Goal: Task Accomplishment & Management: Manage account settings

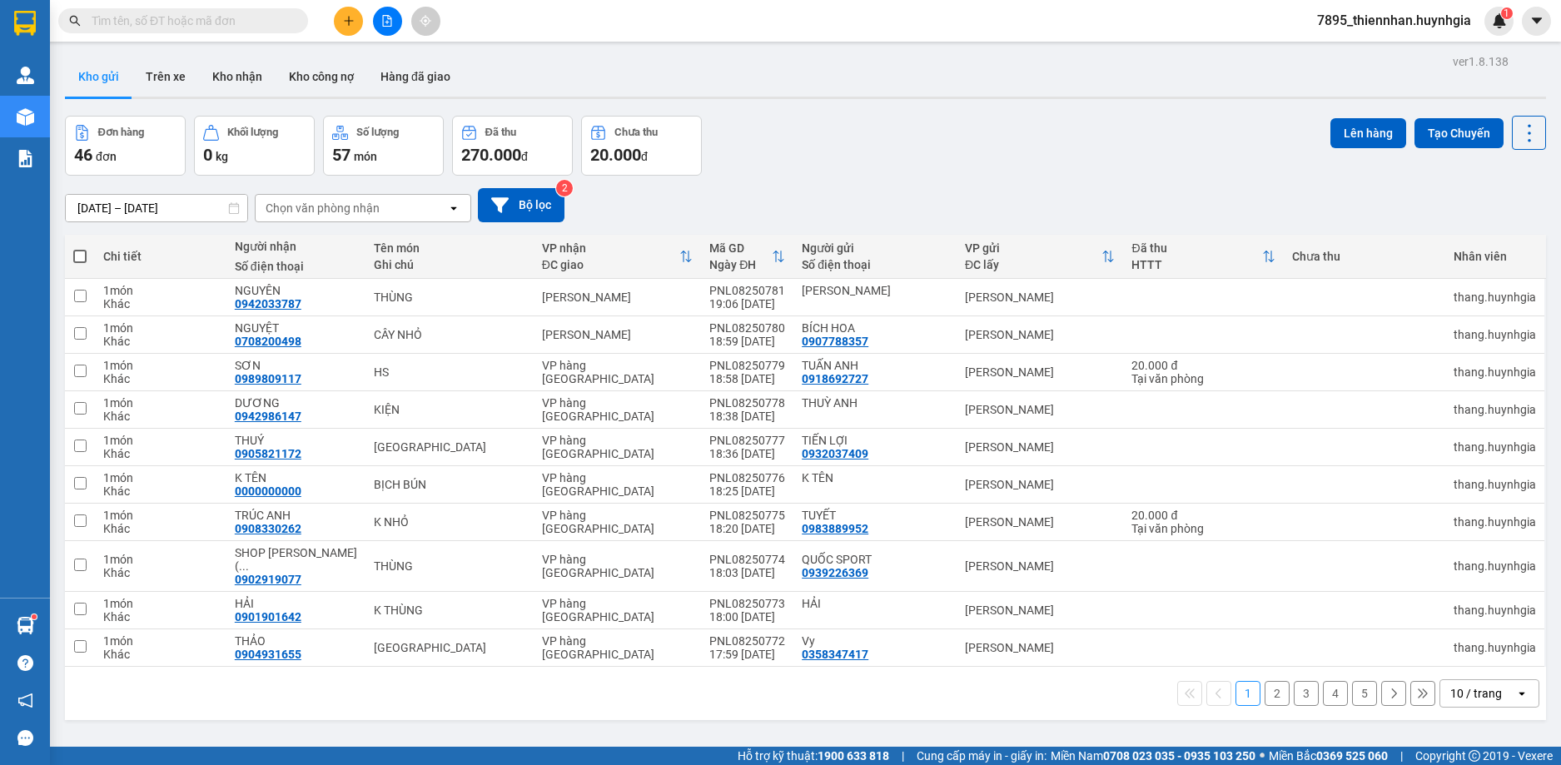
click at [1147, 27] on span "7895_thiennhan.huynhgia" at bounding box center [1394, 20] width 181 height 21
click at [1147, 55] on span "Đăng xuất" at bounding box center [1402, 51] width 146 height 18
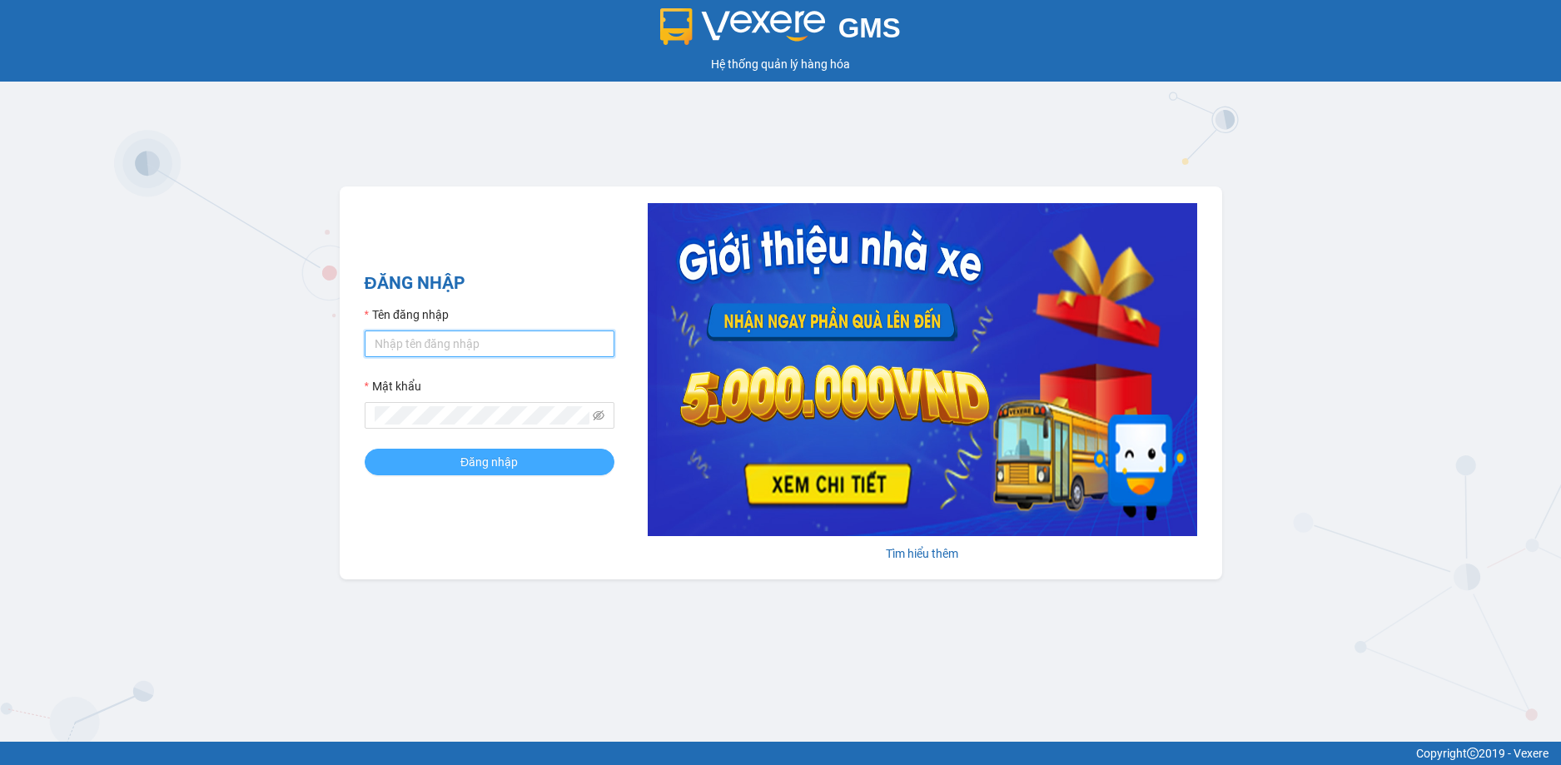
type input "thiennhan.huynhgia"
click at [532, 468] on button "Đăng nhập" at bounding box center [490, 462] width 250 height 27
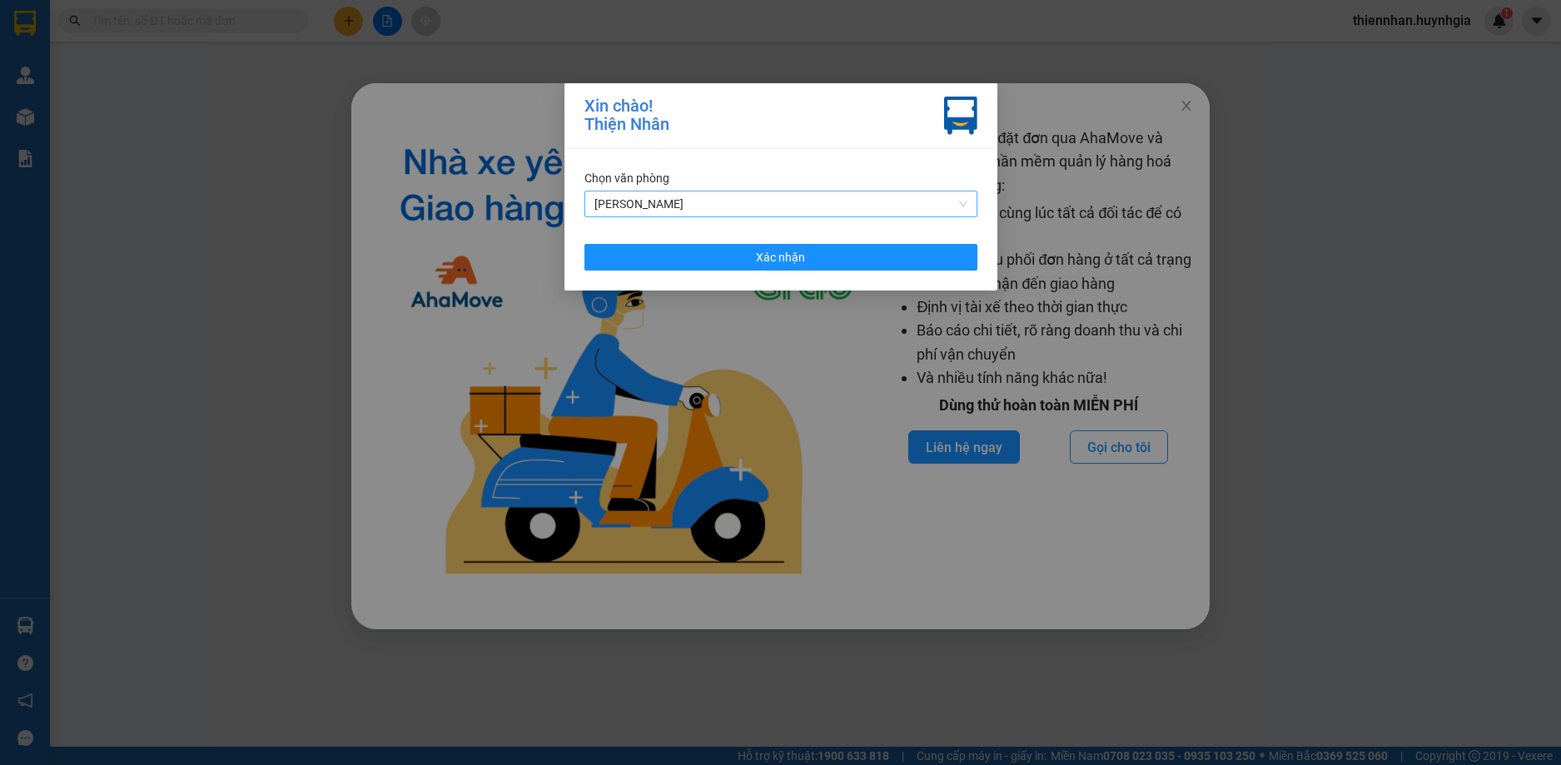
click at [814, 205] on span "[PERSON_NAME]" at bounding box center [781, 204] width 373 height 25
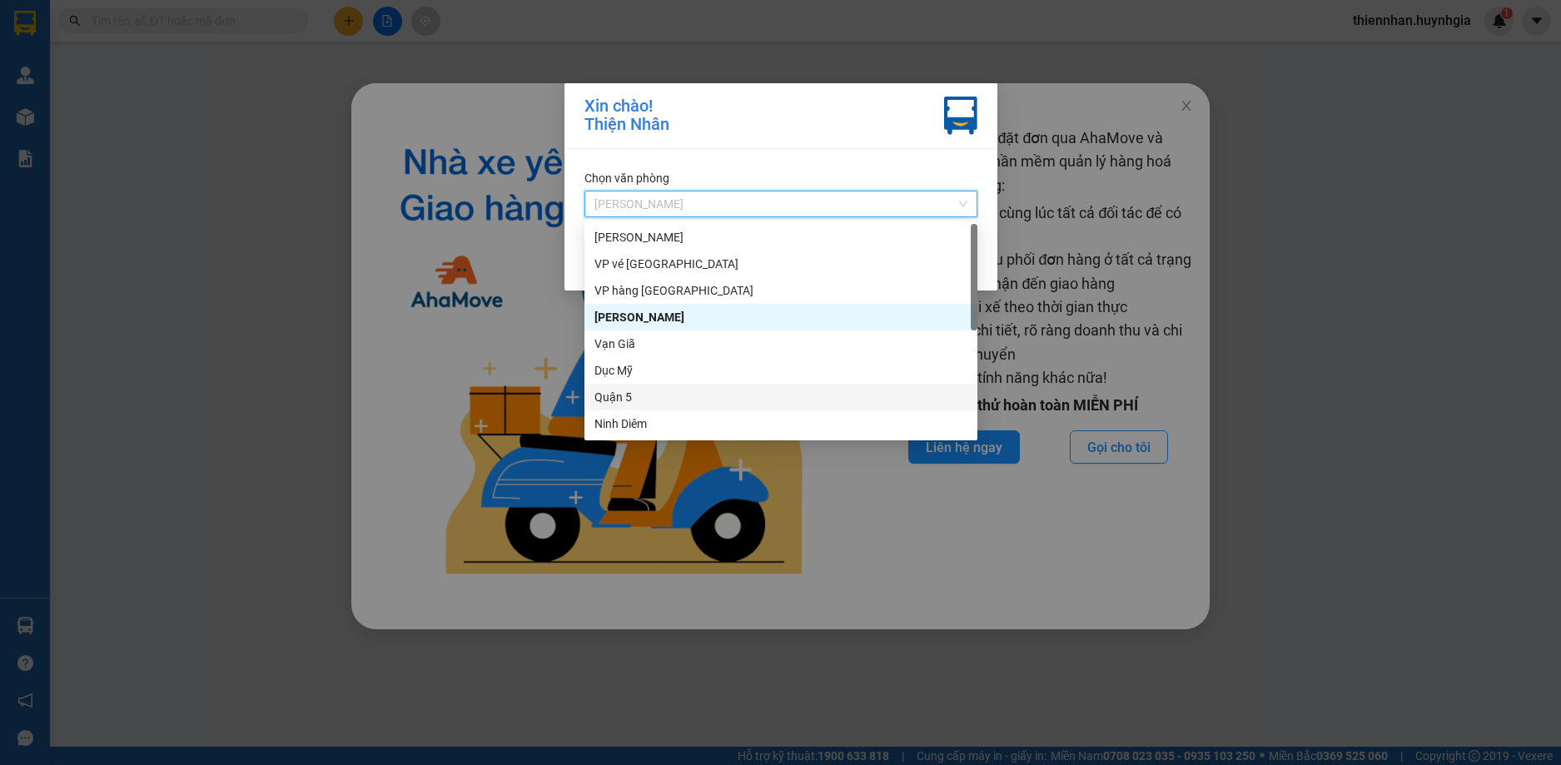
click at [646, 402] on div "Quận 5" at bounding box center [781, 397] width 373 height 18
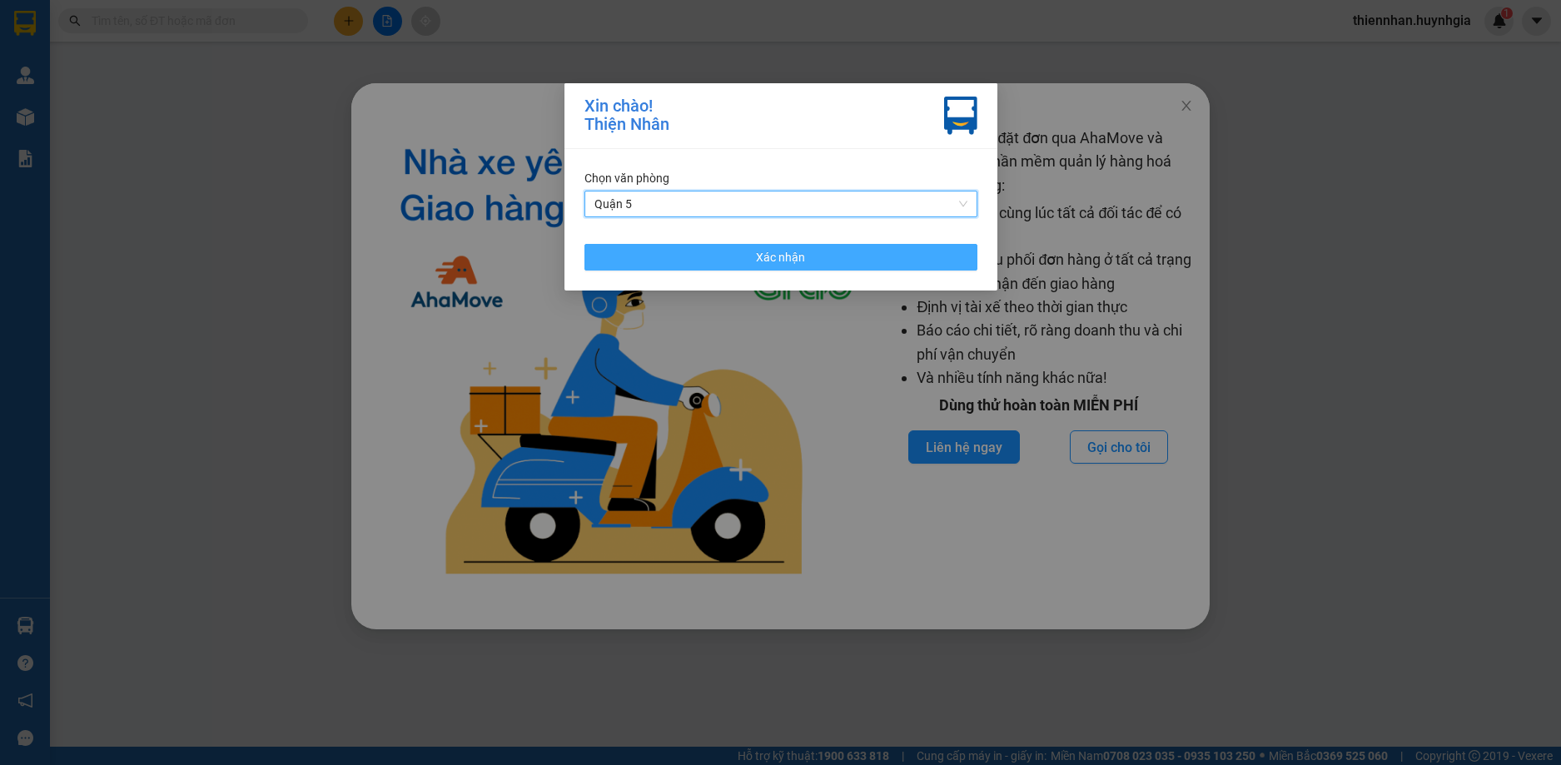
click at [887, 266] on button "Xác nhận" at bounding box center [781, 257] width 393 height 27
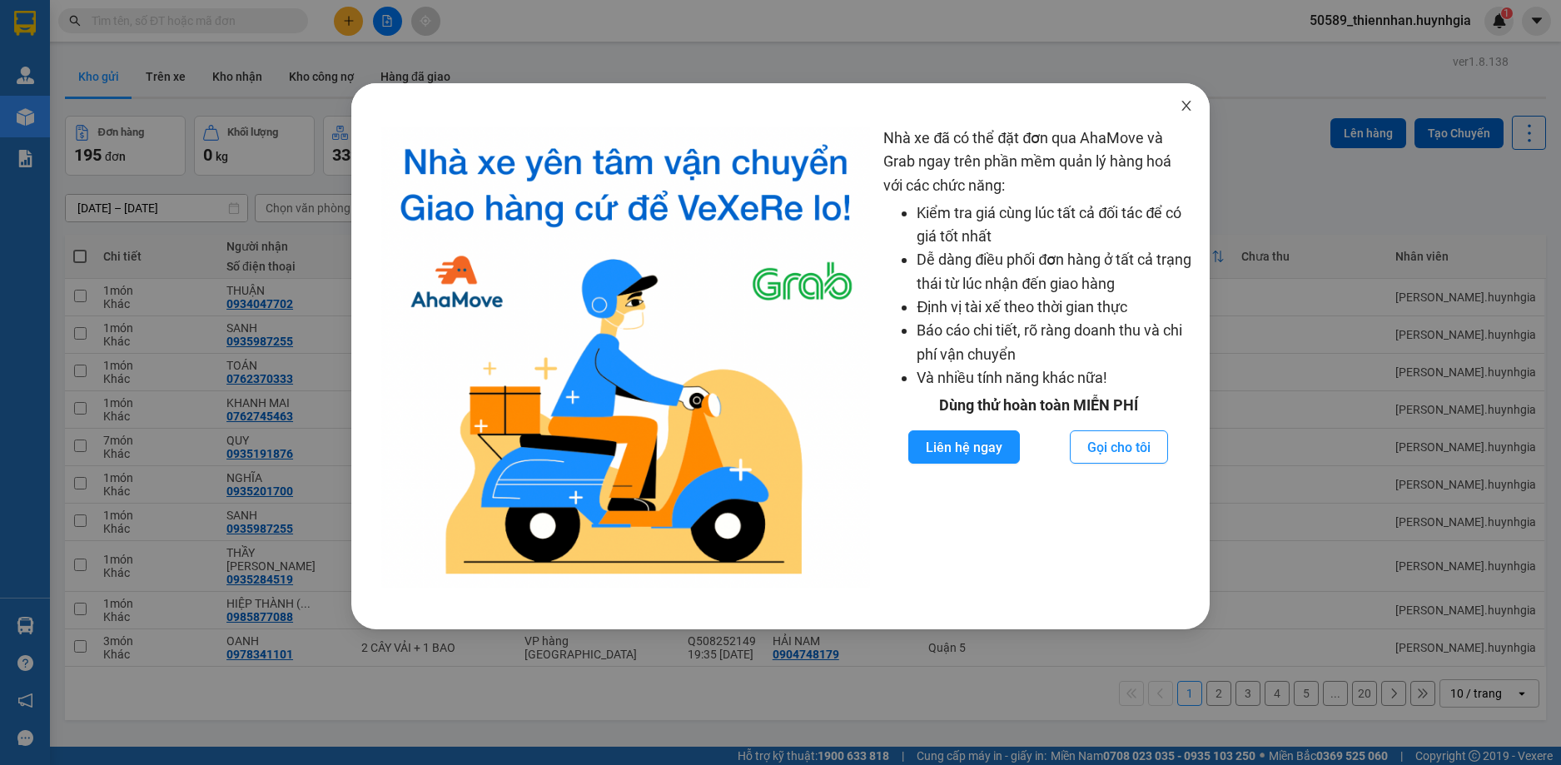
click at [1187, 103] on icon "close" at bounding box center [1186, 105] width 13 height 13
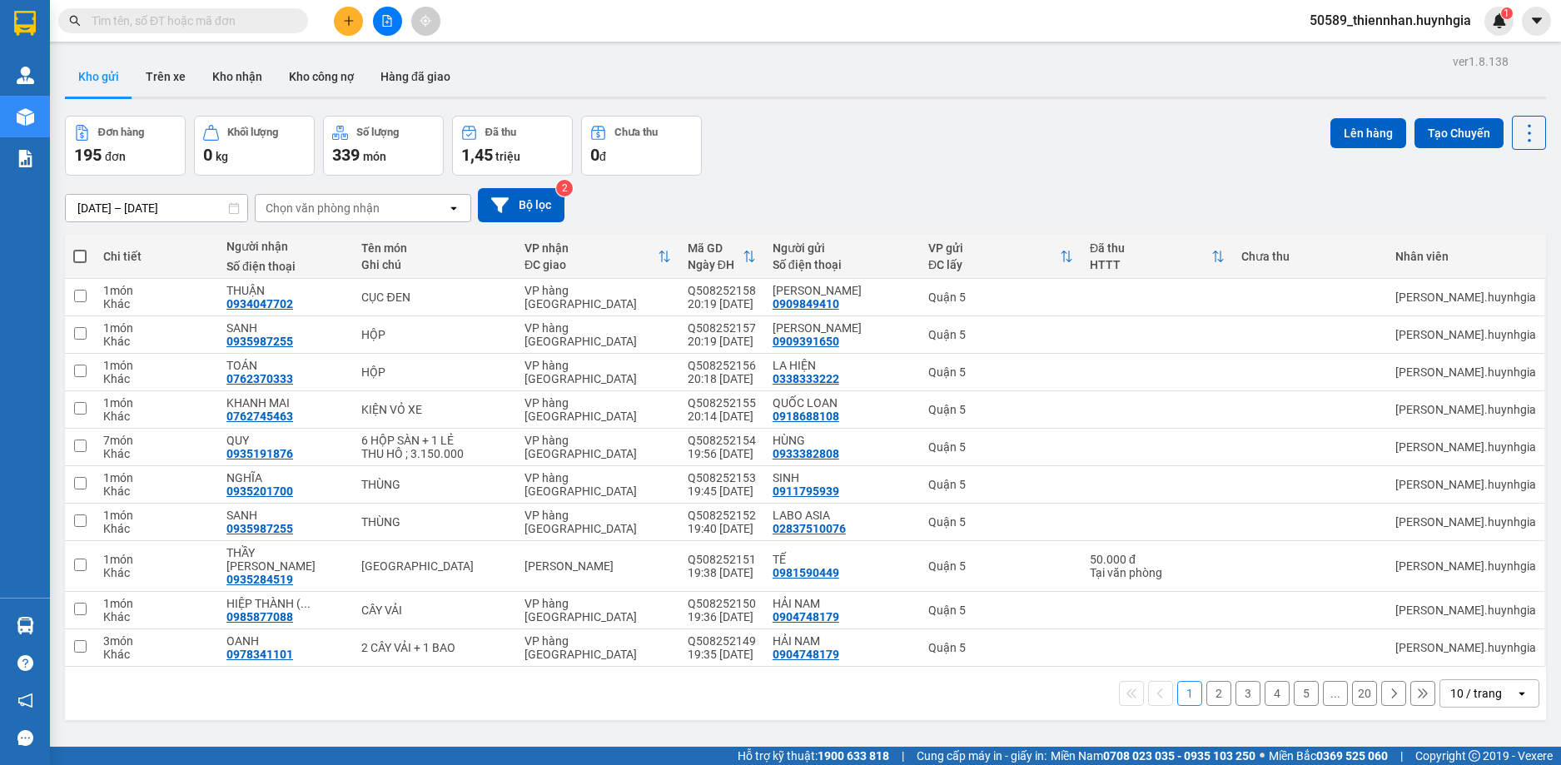
click at [1474, 685] on div "10 / trang" at bounding box center [1477, 693] width 52 height 17
click at [1473, 640] on span "100 / trang" at bounding box center [1470, 643] width 60 height 17
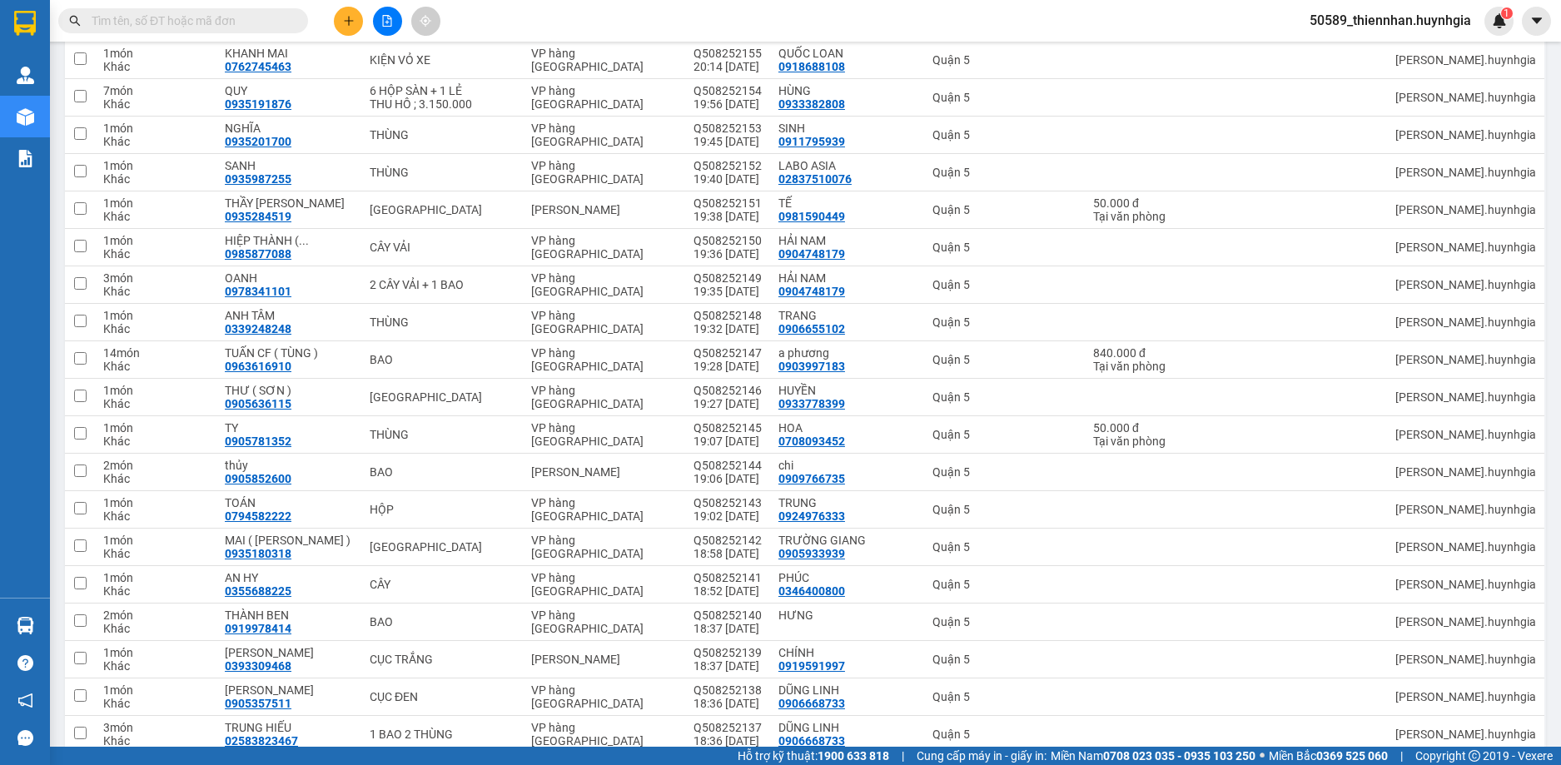
scroll to position [100, 0]
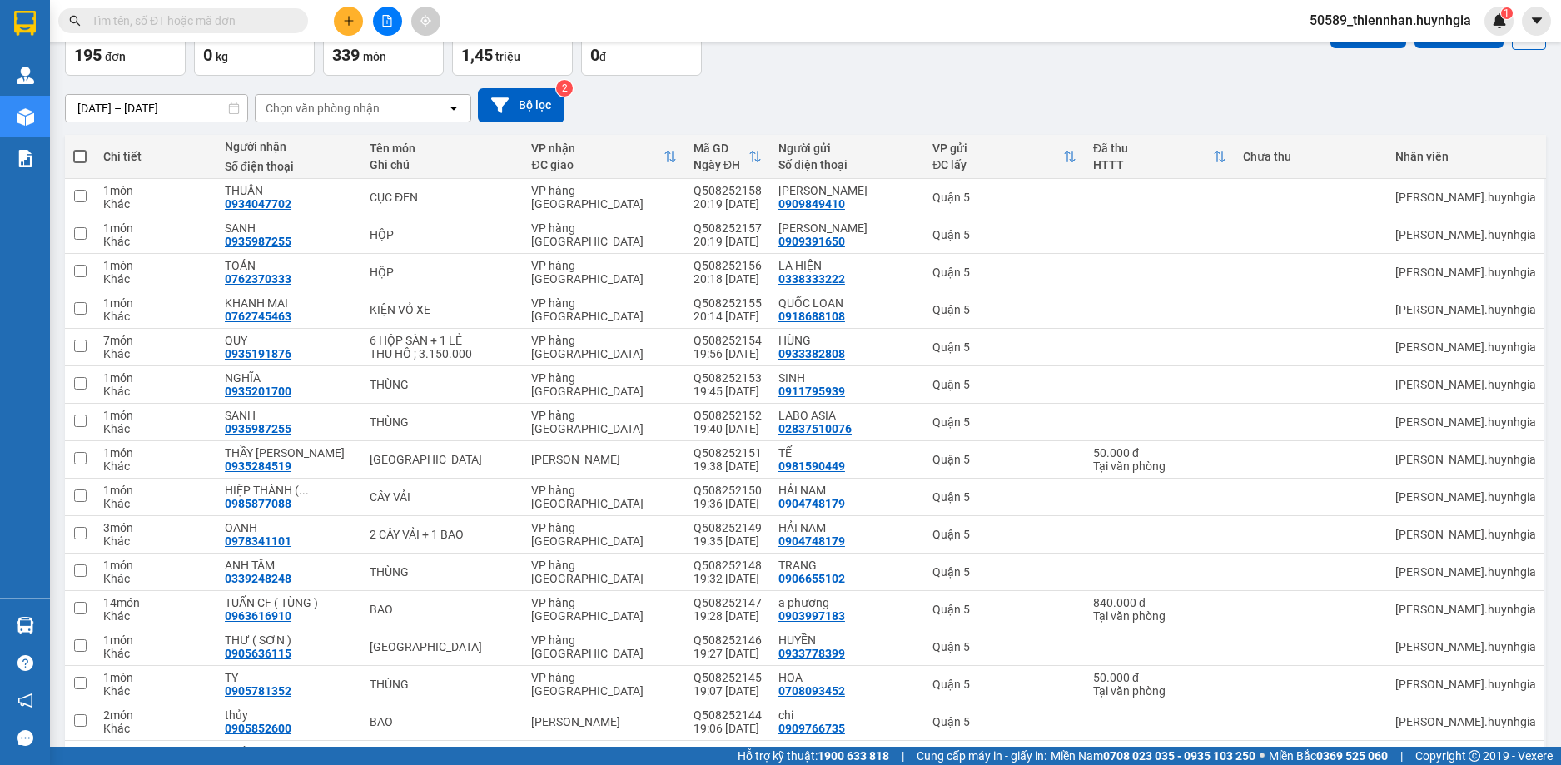
click at [1376, 22] on span "50589_thiennhan.huynhgia" at bounding box center [1391, 20] width 188 height 21
click at [1339, 57] on span "Đăng xuất" at bounding box center [1397, 51] width 153 height 18
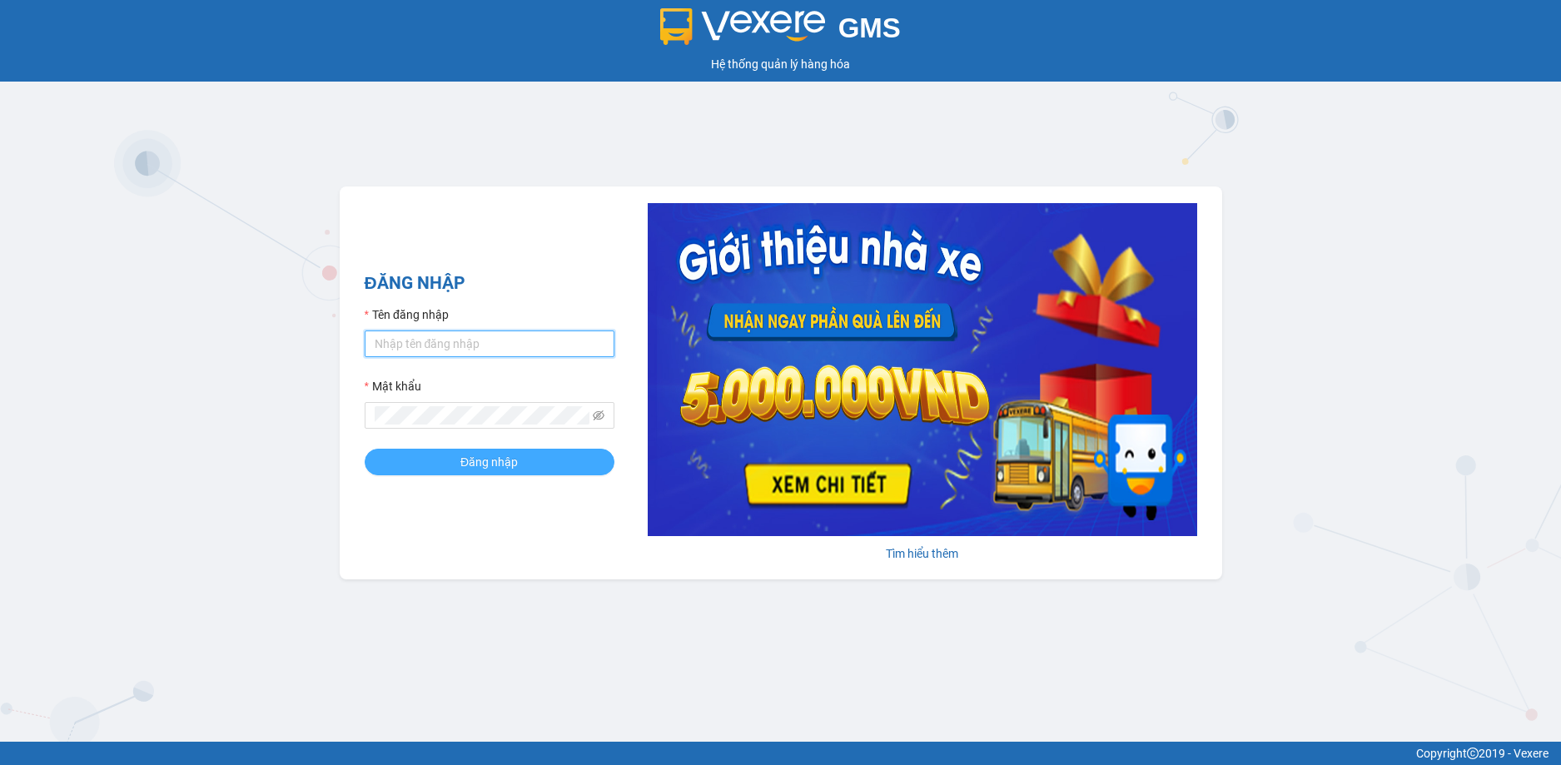
type input "thiennhan.huynhgia"
click at [534, 464] on button "Đăng nhập" at bounding box center [490, 462] width 250 height 27
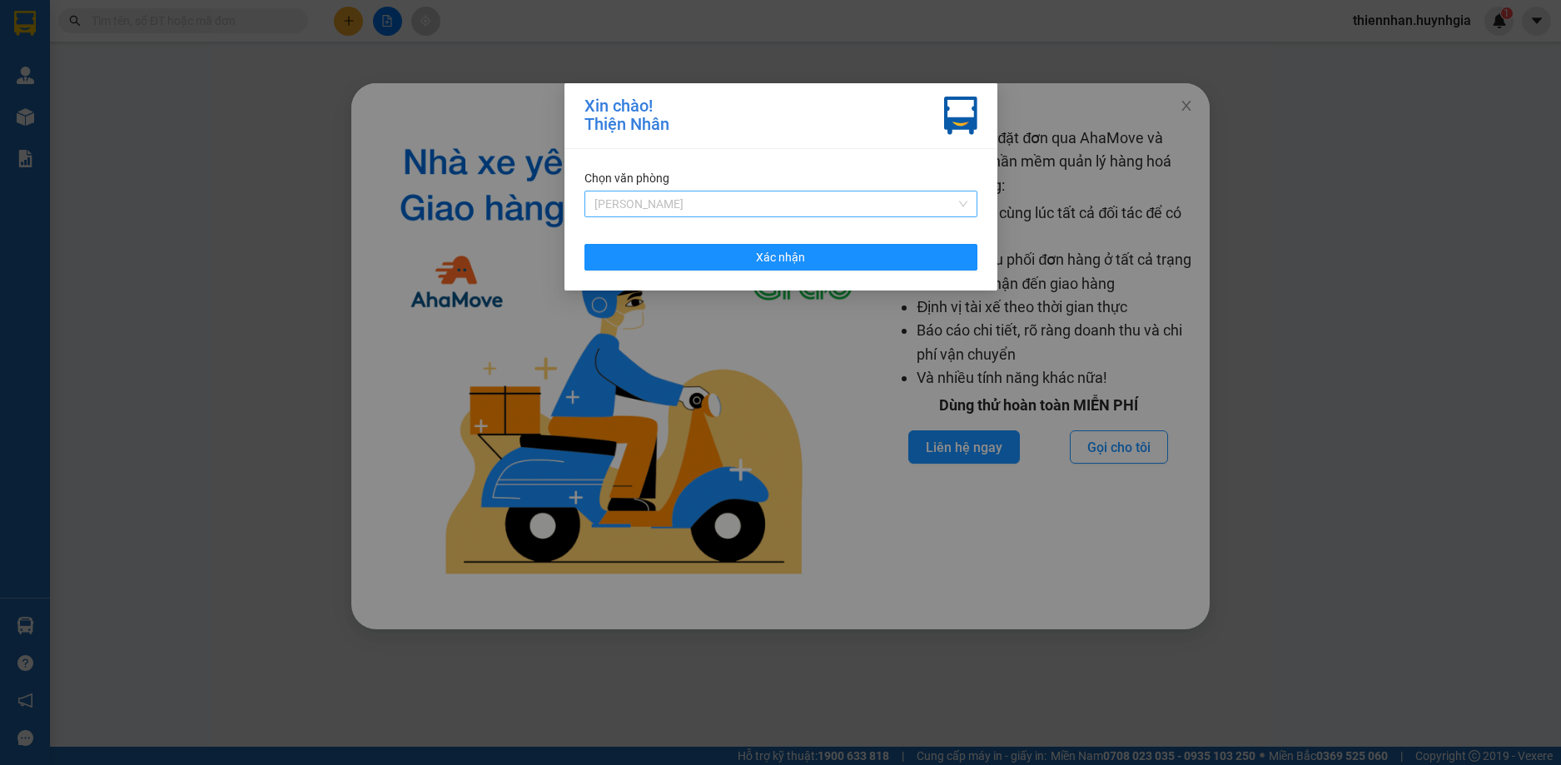
click at [784, 197] on span "[PERSON_NAME]" at bounding box center [781, 204] width 373 height 25
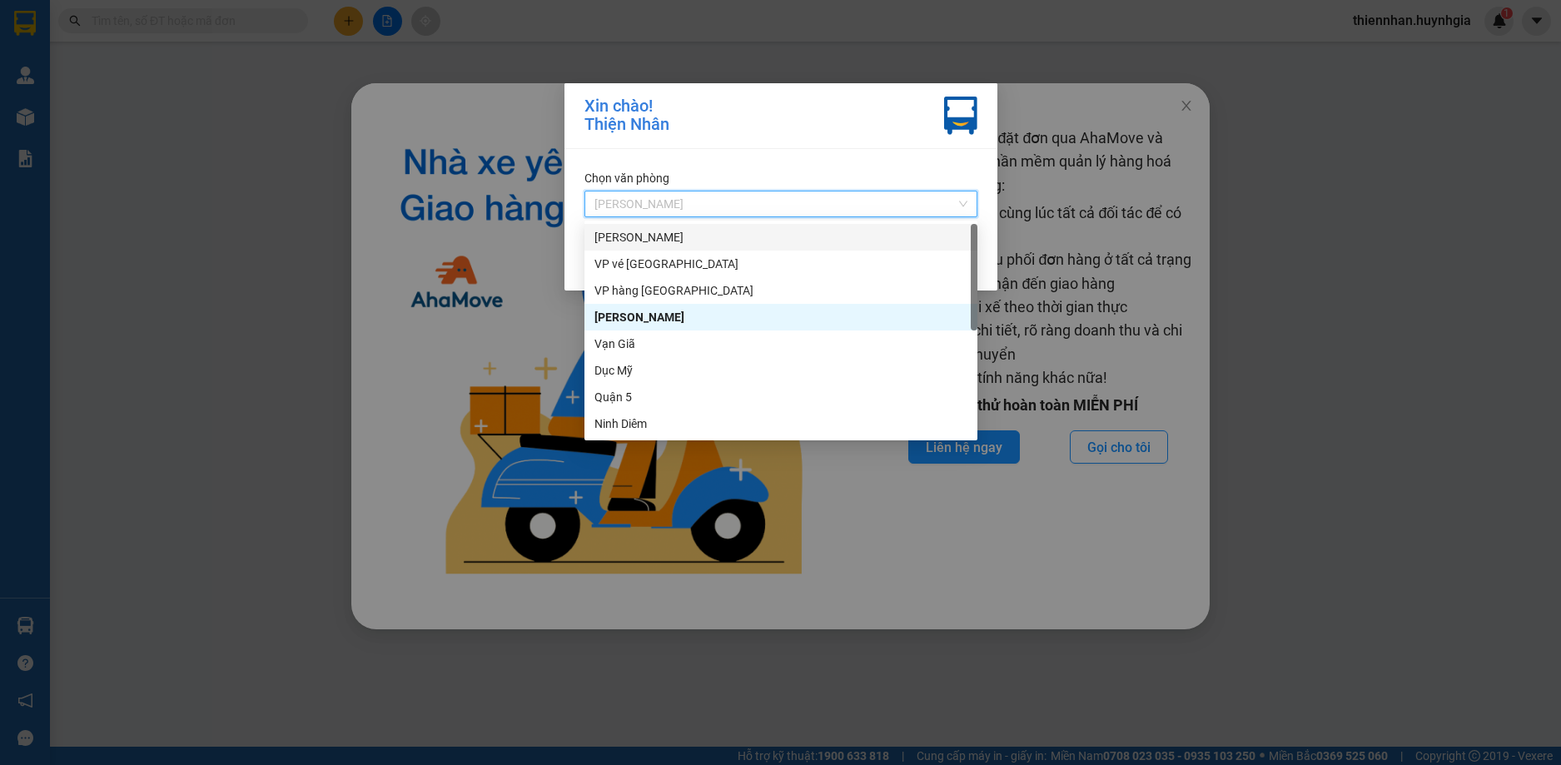
click at [698, 235] on div "[PERSON_NAME]" at bounding box center [781, 237] width 373 height 18
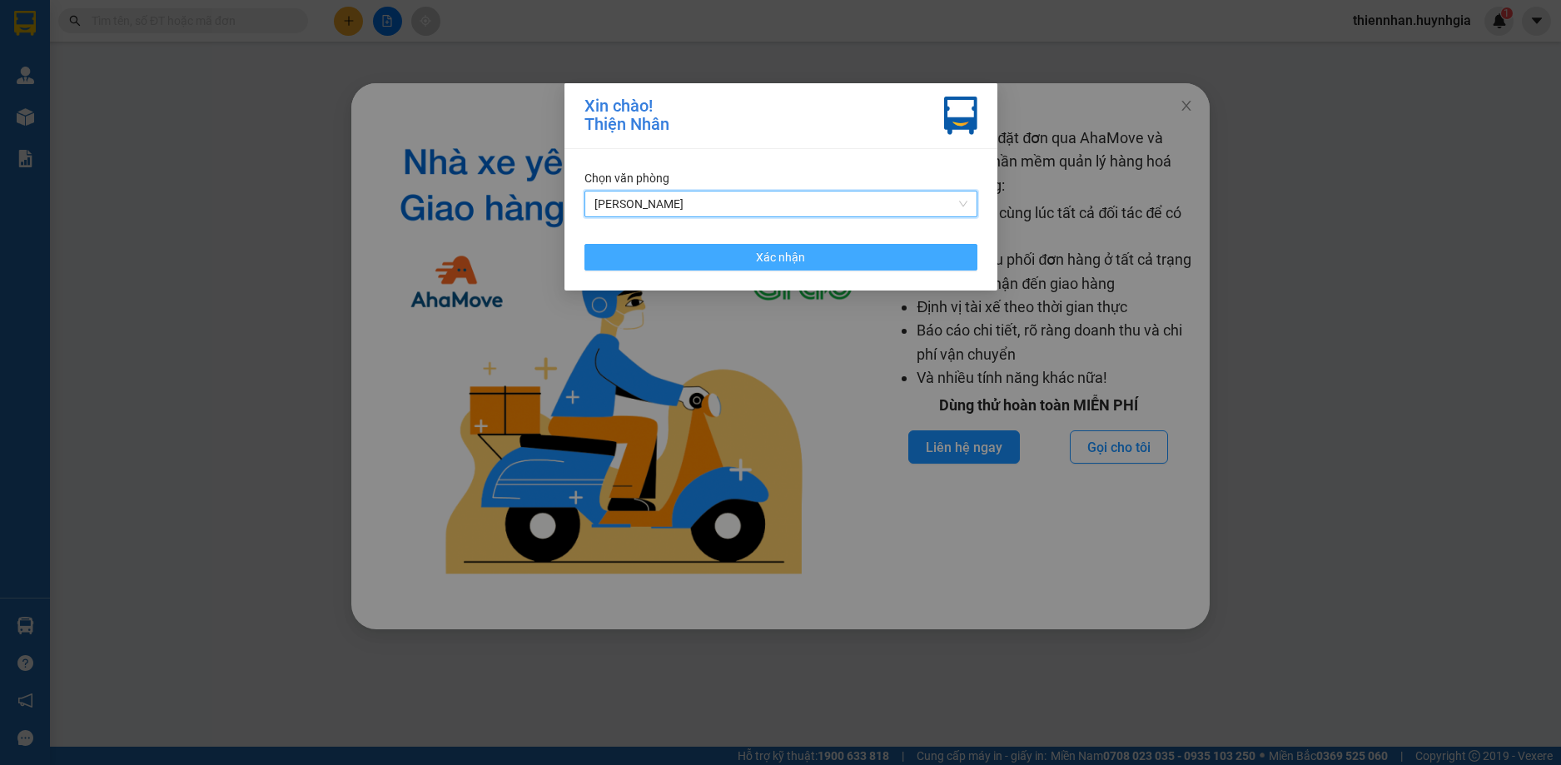
click at [802, 261] on span "Xác nhận" at bounding box center [780, 257] width 49 height 18
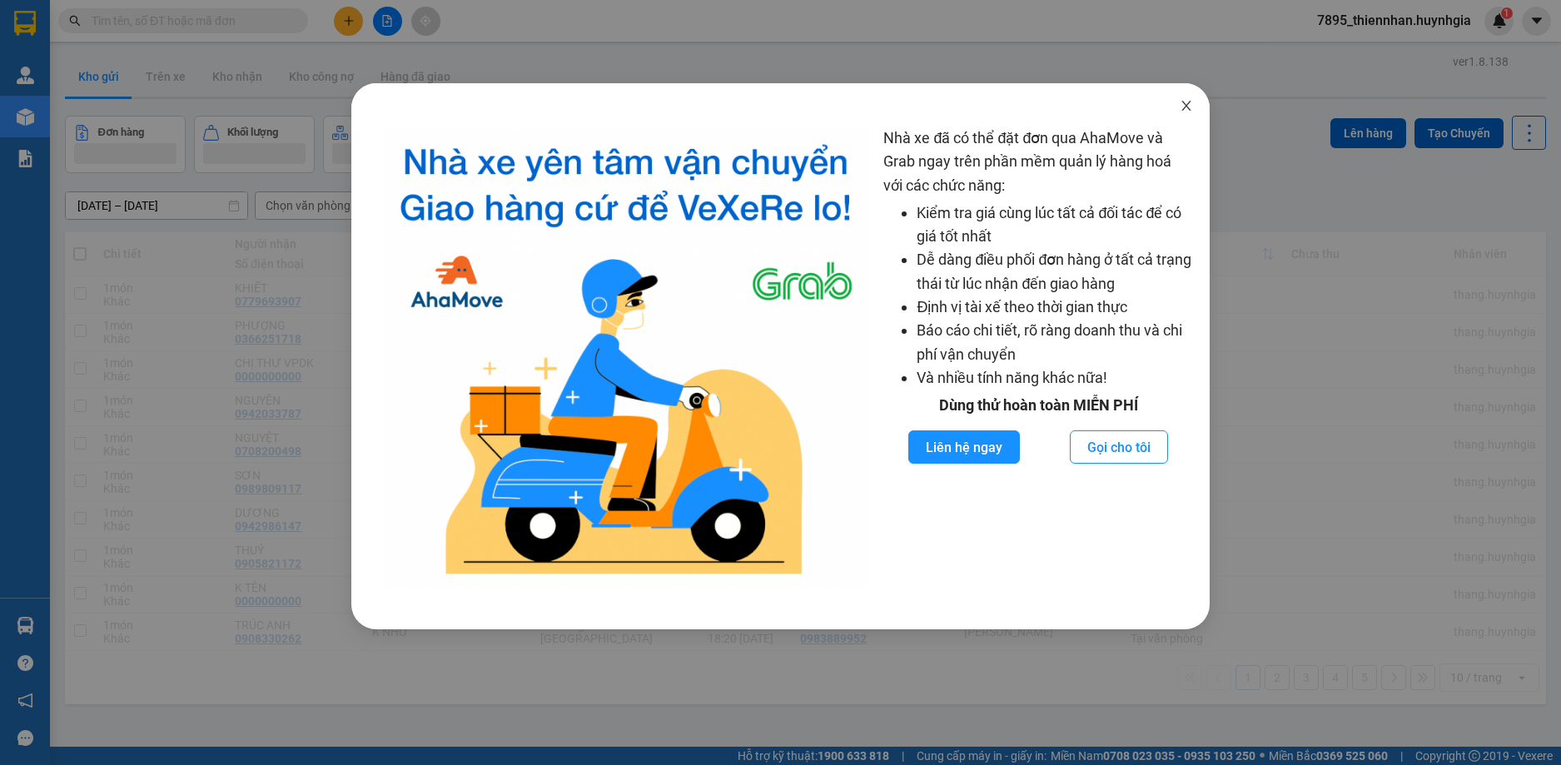
click at [1185, 107] on icon "close" at bounding box center [1186, 105] width 13 height 13
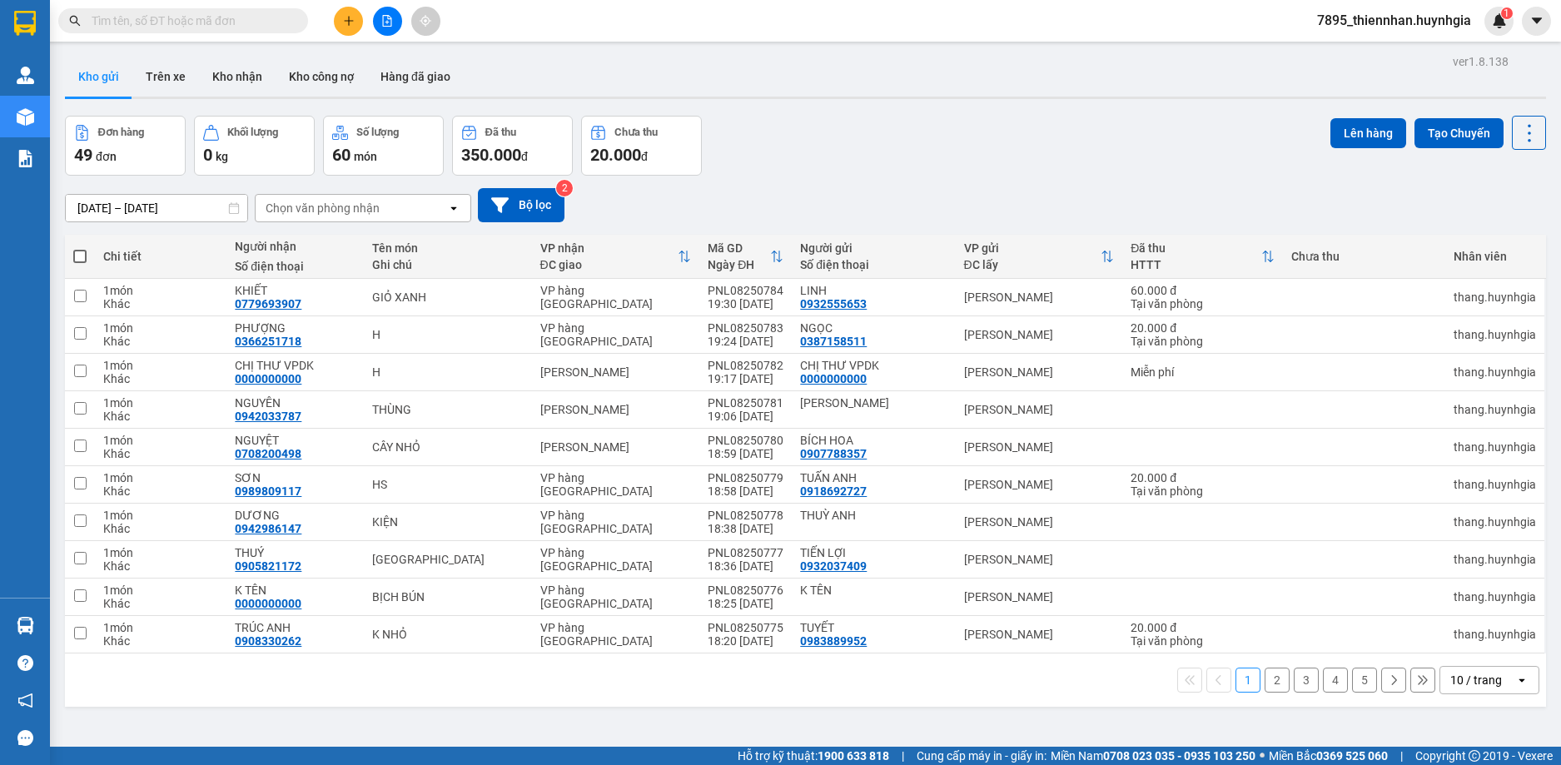
click at [1476, 678] on div "10 / trang" at bounding box center [1477, 680] width 52 height 17
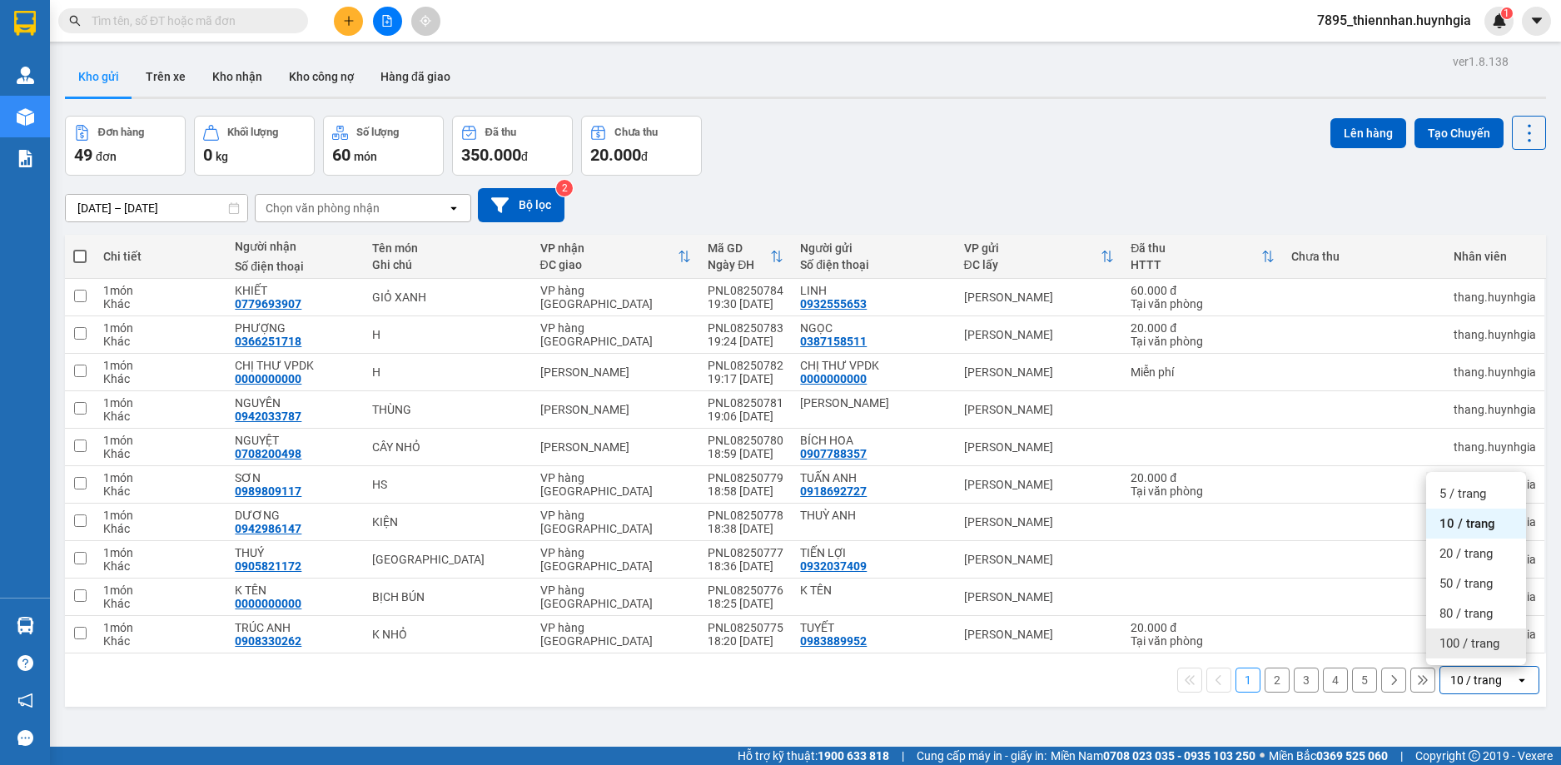
click at [1472, 650] on span "100 / trang" at bounding box center [1470, 643] width 60 height 17
